Goal: Task Accomplishment & Management: Manage account settings

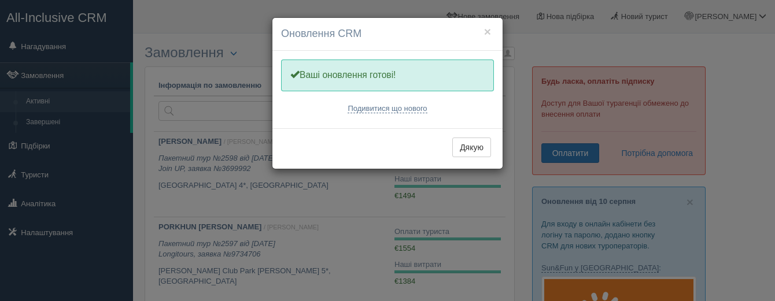
click at [391, 187] on div "× Оновлення CRM Одну хвилинку, оновлюємо Вашу CRM Ваші оновлення готові! Подиви…" at bounding box center [387, 150] width 775 height 301
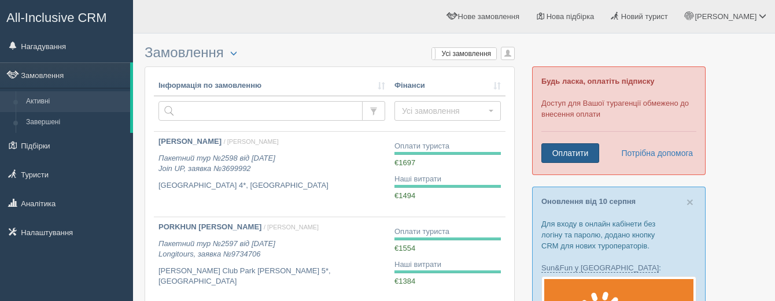
click at [571, 150] on link "Оплатити" at bounding box center [570, 153] width 58 height 20
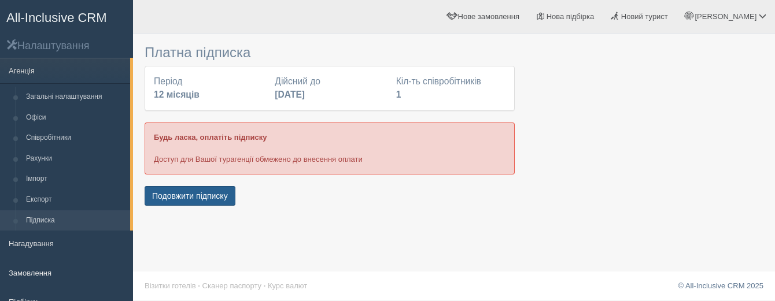
click at [214, 191] on button "Подовжити підписку" at bounding box center [190, 196] width 91 height 20
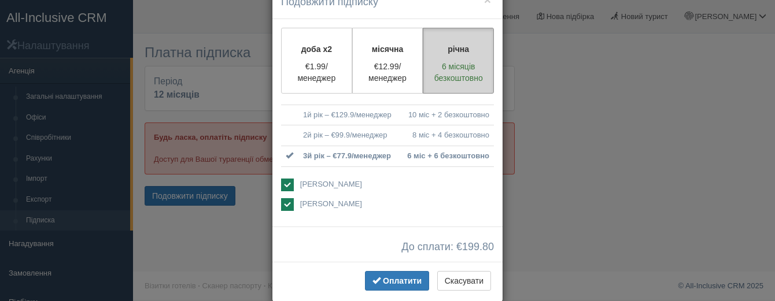
scroll to position [50, 0]
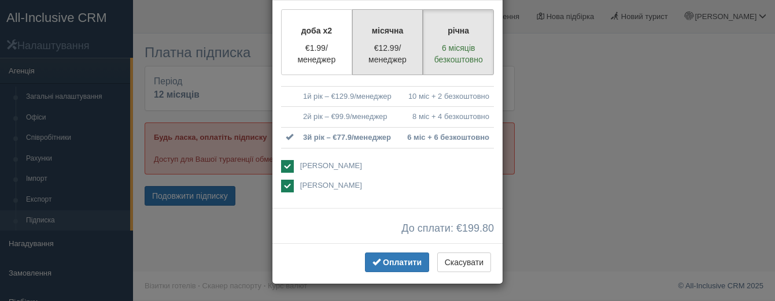
click at [386, 39] on label "місячна €12.99/менеджер" at bounding box center [387, 42] width 71 height 66
radio input "true"
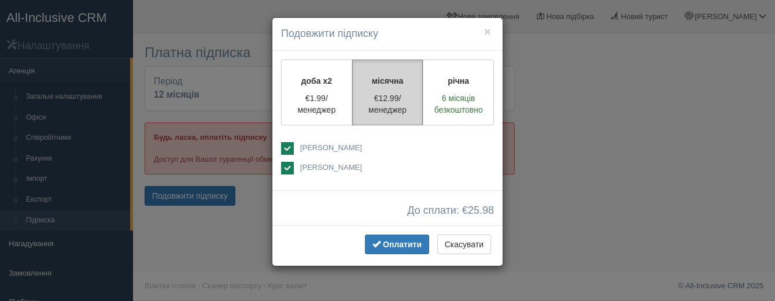
scroll to position [0, 0]
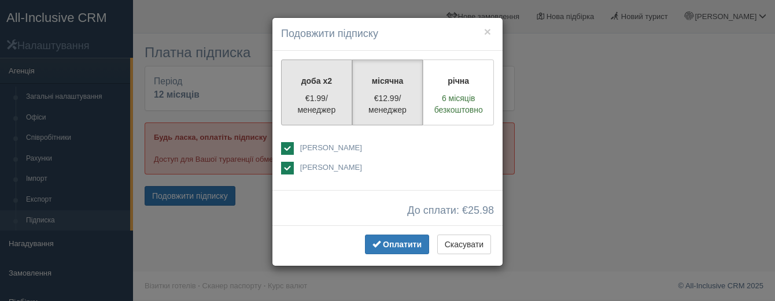
click at [342, 90] on label "доба x2 €1.99/менеджер" at bounding box center [316, 93] width 71 height 66
radio input "true"
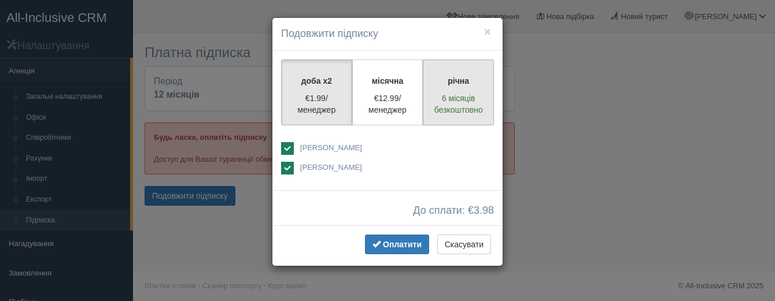
click at [468, 87] on label "річна 6 місяців безкоштовно" at bounding box center [458, 93] width 71 height 66
radio input "true"
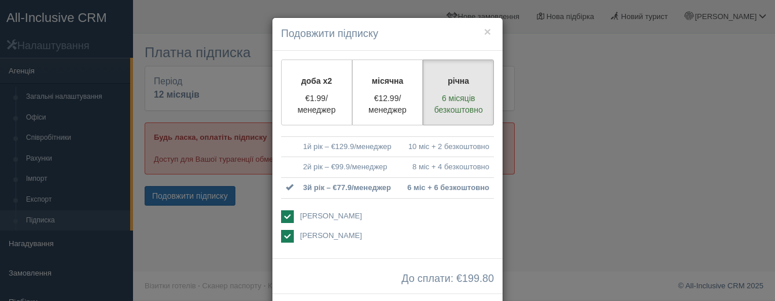
click at [287, 216] on ins at bounding box center [287, 216] width 13 height 13
click at [289, 229] on div "Аліна Стратійчук Людмила Зеніна" at bounding box center [387, 227] width 213 height 34
click at [289, 217] on ins at bounding box center [287, 216] width 13 height 13
checkbox input "true"
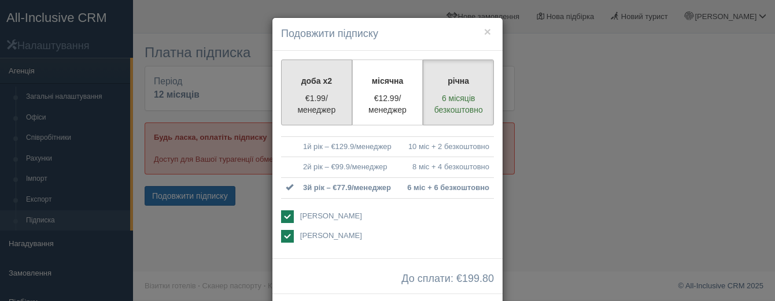
click at [306, 87] on label "доба x2 €1.99/менеджер" at bounding box center [316, 93] width 71 height 66
radio input "true"
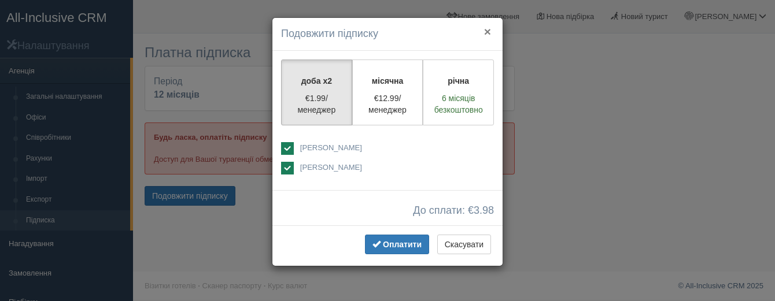
click at [487, 32] on button "×" at bounding box center [487, 31] width 7 height 12
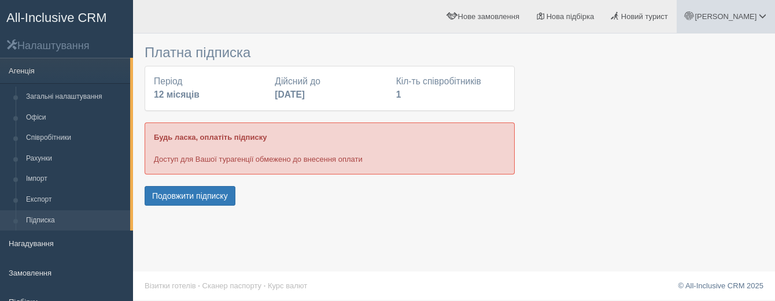
click at [706, 8] on link "[PERSON_NAME]" at bounding box center [726, 16] width 98 height 33
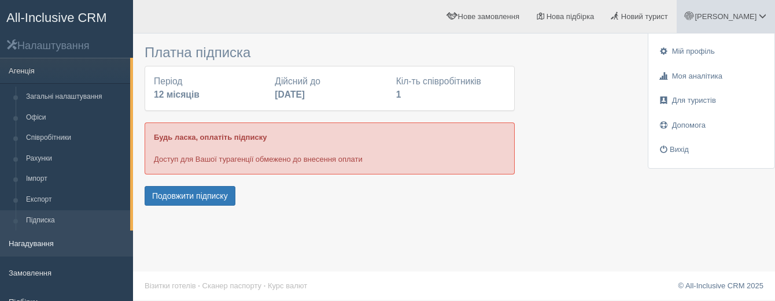
click at [47, 238] on link "Нагадування" at bounding box center [66, 243] width 133 height 25
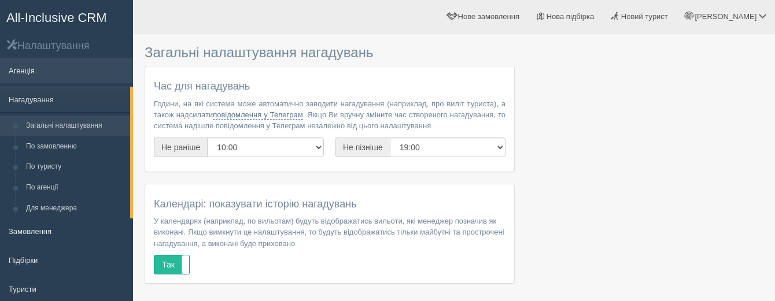
click at [22, 77] on link "Агенція" at bounding box center [66, 70] width 133 height 25
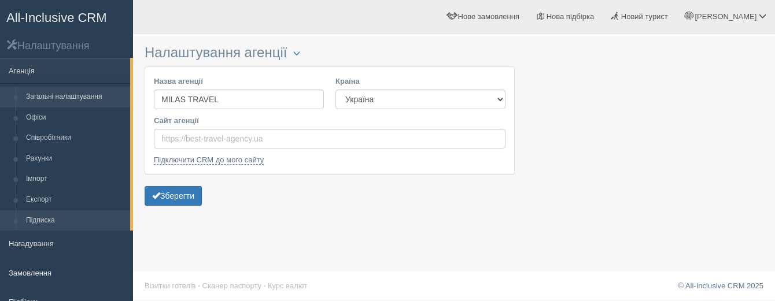
click at [43, 226] on link "Підписка" at bounding box center [75, 220] width 109 height 21
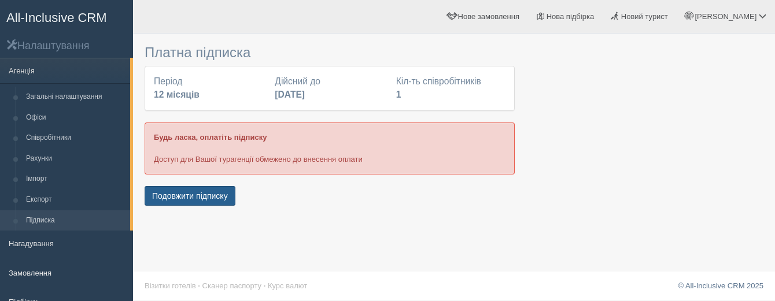
click at [187, 199] on button "Подовжити підписку" at bounding box center [190, 196] width 91 height 20
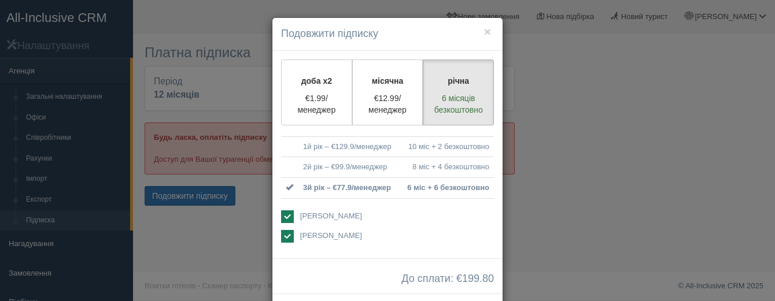
click at [347, 142] on td "1й рік – €129.9/менеджер" at bounding box center [348, 146] width 101 height 21
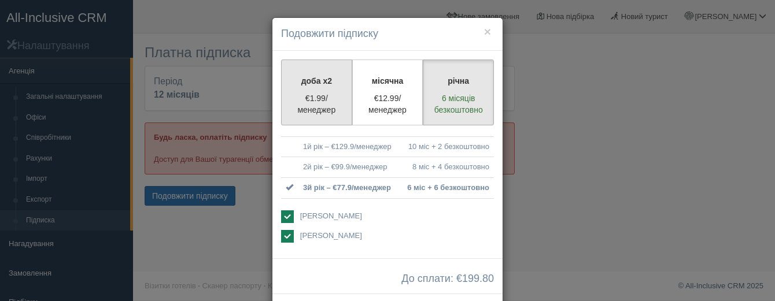
click at [317, 94] on p "€1.99/менеджер" at bounding box center [317, 104] width 56 height 23
radio input "true"
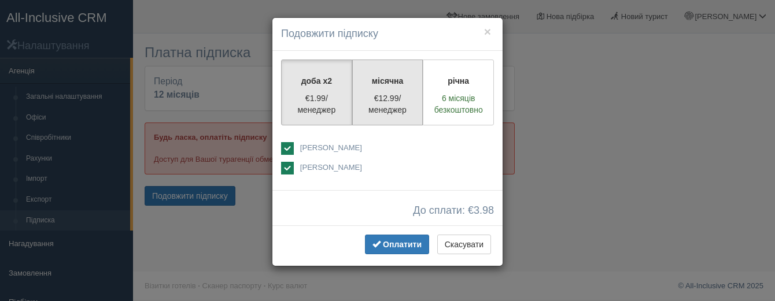
click at [393, 91] on label "місячна €12.99/менеджер" at bounding box center [387, 93] width 71 height 66
radio input "true"
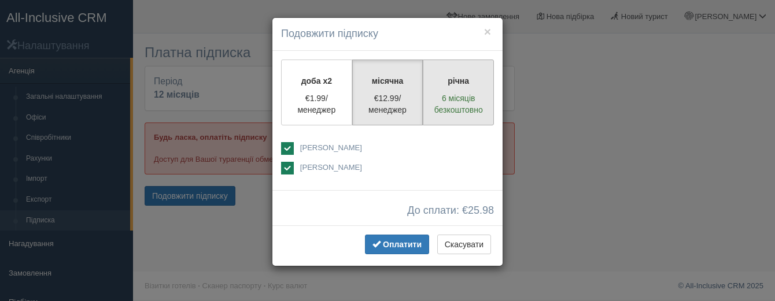
click at [442, 91] on label "річна 6 місяців безкоштовно" at bounding box center [458, 93] width 71 height 66
radio input "true"
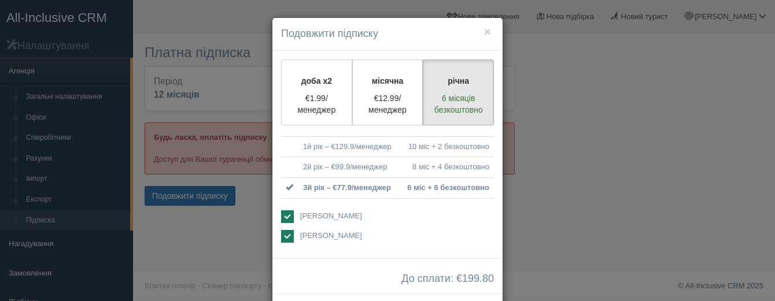
click at [286, 217] on ins at bounding box center [287, 216] width 13 height 13
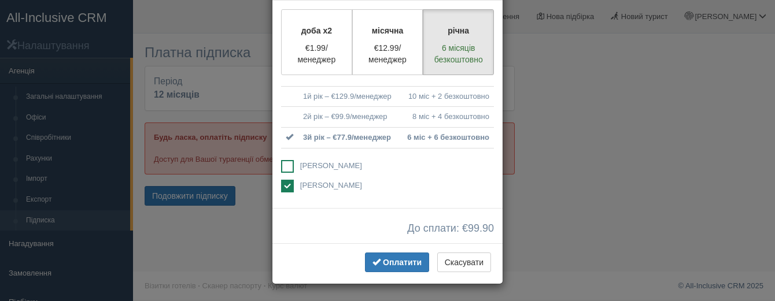
click at [287, 168] on ins at bounding box center [287, 166] width 13 height 13
click at [279, 162] on div "доба x2 €1.99/менеджер місячна €12.99/менеджер річна 6 місяців безкоштовно" at bounding box center [387, 105] width 230 height 208
click at [288, 162] on ins at bounding box center [287, 166] width 13 height 13
click at [321, 164] on span "[PERSON_NAME]" at bounding box center [331, 165] width 62 height 9
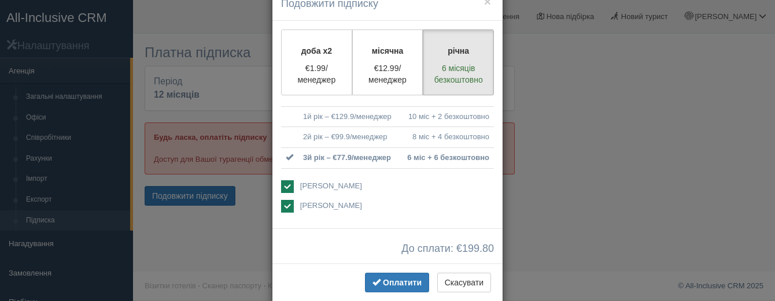
scroll to position [29, 0]
click at [286, 187] on ins at bounding box center [287, 188] width 13 height 13
click at [294, 187] on label "[PERSON_NAME]" at bounding box center [387, 189] width 213 height 14
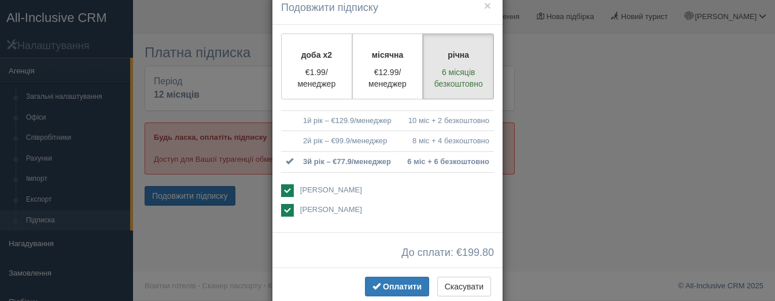
click at [286, 193] on ins at bounding box center [287, 190] width 13 height 13
checkbox input "false"
click at [373, 167] on td "3й рік – €77.9/менеджер" at bounding box center [348, 161] width 101 height 21
click at [374, 280] on button "Оплатити" at bounding box center [397, 287] width 64 height 20
